Goal: Task Accomplishment & Management: Manage account settings

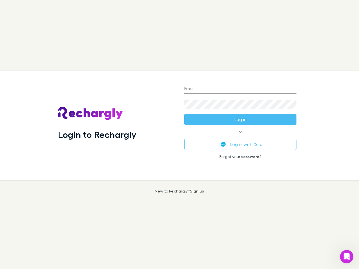
click at [179, 135] on div "Login to Rechargly" at bounding box center [117, 125] width 126 height 109
click at [240, 89] on input "Email" at bounding box center [240, 89] width 112 height 9
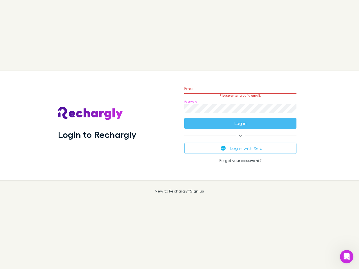
click at [240, 119] on form "Email Please enter a valid email. Password Log in" at bounding box center [240, 104] width 112 height 49
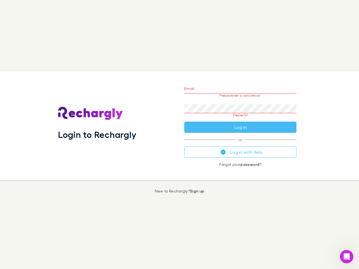
click at [240, 144] on div "Email Please enter a valid email. Password Please fill Log in or Log in with Xe…" at bounding box center [240, 125] width 121 height 109
click at [347, 257] on icon "Open Intercom Messenger" at bounding box center [346, 256] width 9 height 9
